Goal: Browse casually

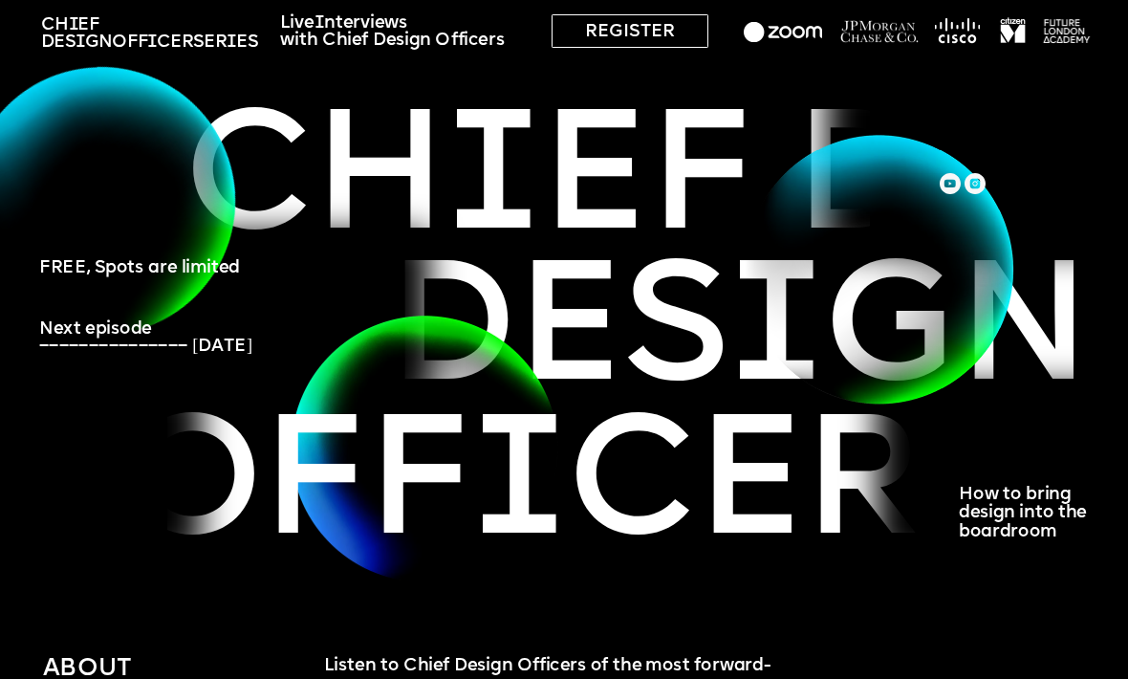
scroll to position [55, 0]
